Goal: Transaction & Acquisition: Purchase product/service

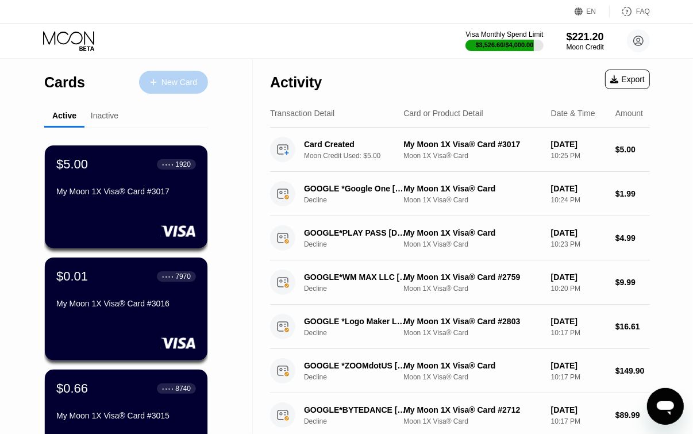
click at [140, 74] on div "New Card" at bounding box center [173, 82] width 69 height 23
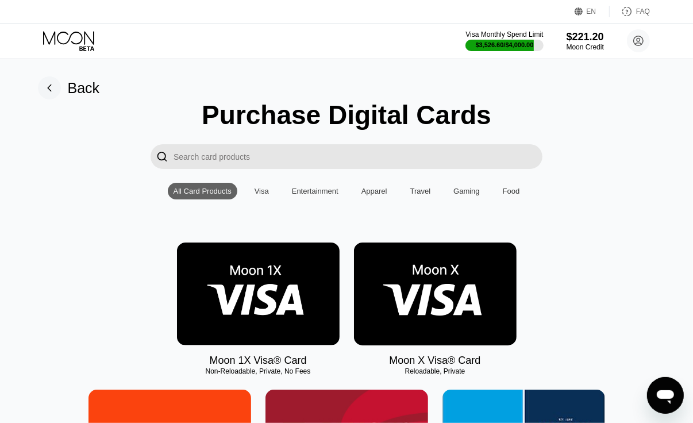
click at [259, 341] on img at bounding box center [258, 293] width 163 height 103
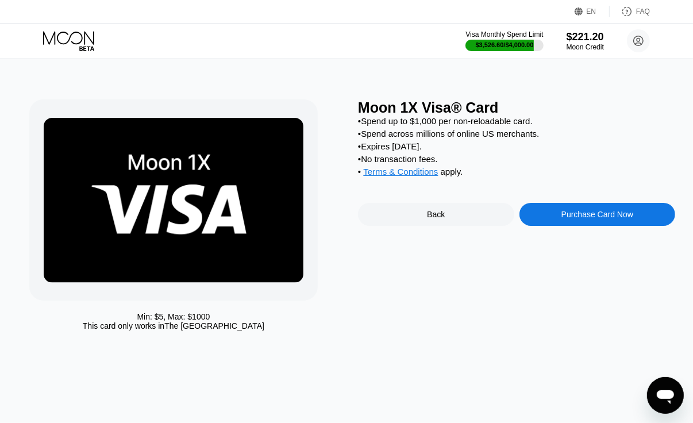
click at [615, 226] on div "Purchase Card Now" at bounding box center [597, 214] width 156 height 23
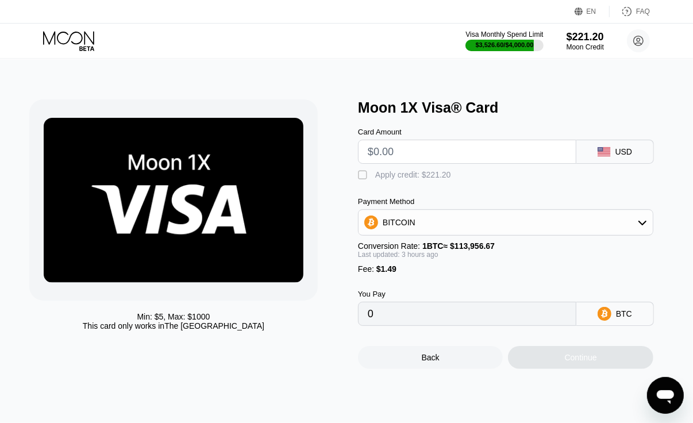
click at [441, 154] on input "text" at bounding box center [467, 151] width 199 height 23
type input "$1"
type input "0.00002183"
type input "$18"
type input "0.00017086"
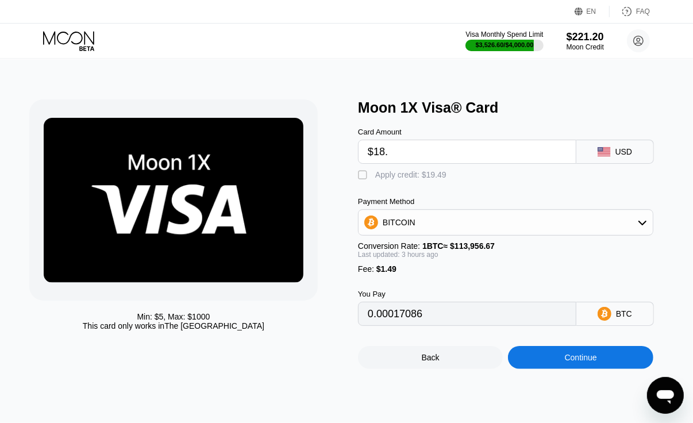
type input "$18.5"
type input "0.00017525"
type input "$18.50"
click at [426, 179] on div "Apply credit: $19.99" at bounding box center [410, 174] width 71 height 9
type input "0"
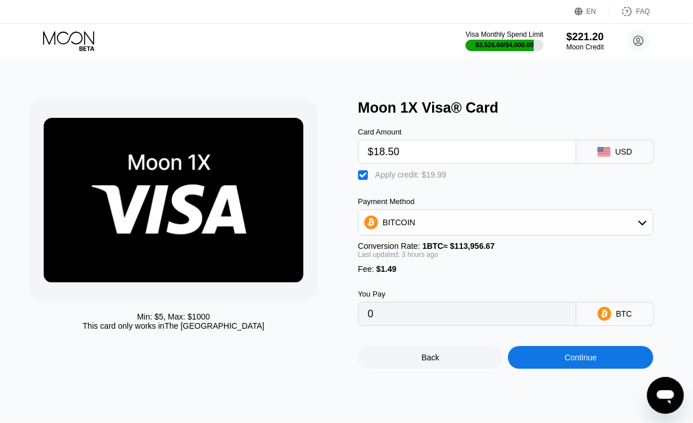
click at [622, 369] on div "Continue" at bounding box center [580, 357] width 145 height 23
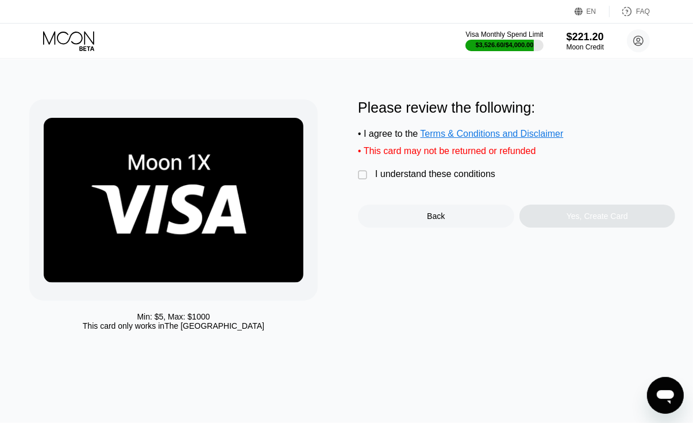
click at [388, 174] on div "Please review the following: • I agree to the Terms & Conditions and Disclaimer…" at bounding box center [516, 163] width 317 height 128
click at [409, 179] on div "I understand these conditions" at bounding box center [435, 174] width 120 height 10
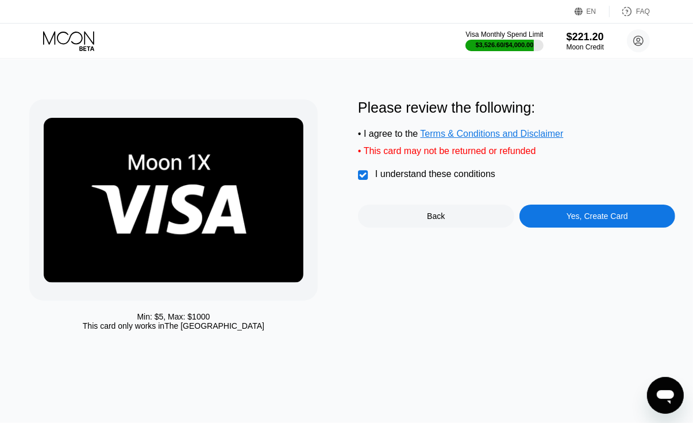
click at [656, 228] on div "Yes, Create Card" at bounding box center [597, 216] width 156 height 23
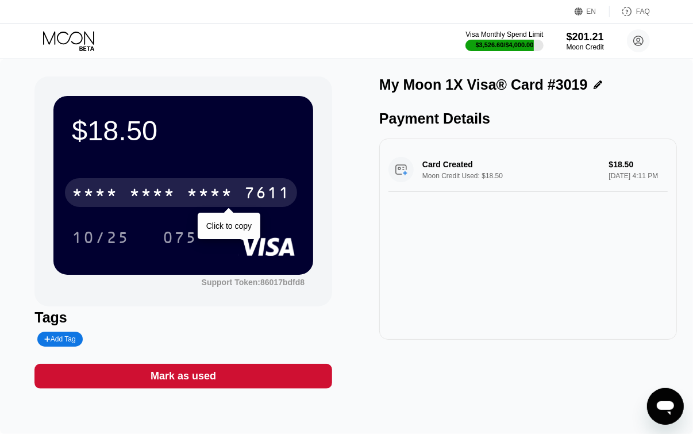
click at [86, 201] on div "* * * *" at bounding box center [95, 194] width 46 height 18
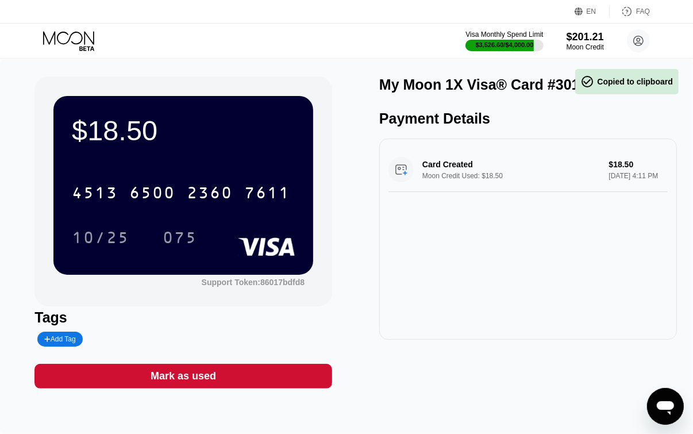
click at [153, 245] on div "10/25 075" at bounding box center [183, 237] width 223 height 29
click at [171, 251] on div "075" at bounding box center [180, 237] width 52 height 29
